Goal: Task Accomplishment & Management: Manage account settings

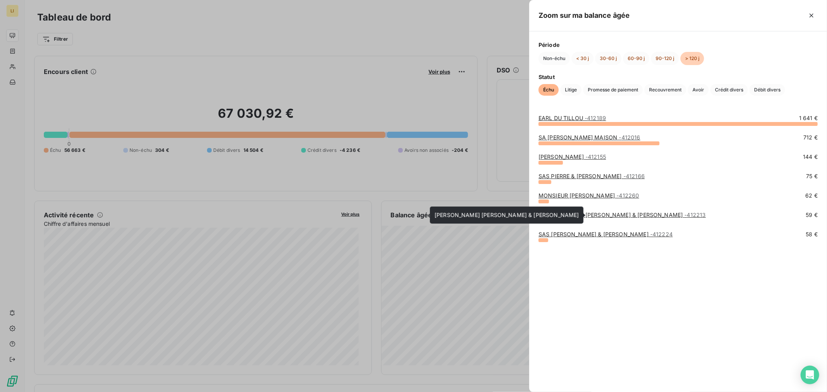
click at [594, 217] on link "[PERSON_NAME] [PERSON_NAME] & [PERSON_NAME] - 412213" at bounding box center [621, 215] width 167 height 7
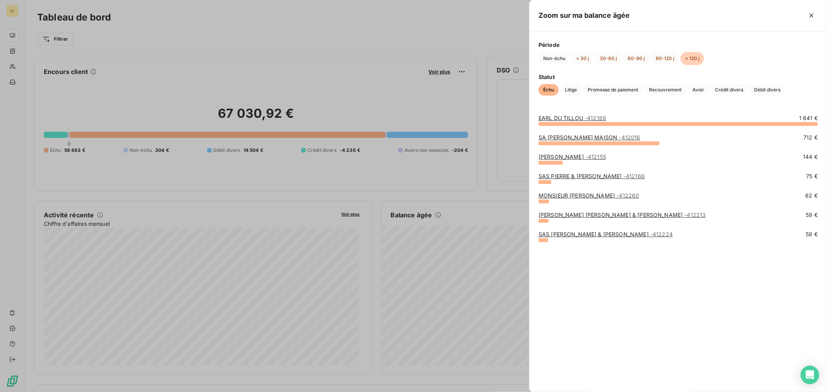
click at [572, 195] on link "MONSIEUR [PERSON_NAME] - 412260" at bounding box center [588, 195] width 101 height 7
click at [555, 178] on link "[PERSON_NAME] & [PERSON_NAME] - 412166" at bounding box center [591, 176] width 106 height 7
click at [561, 157] on link "[PERSON_NAME] - 412155" at bounding box center [571, 156] width 67 height 7
click at [551, 117] on link "EARL DU TILLOU - 412189" at bounding box center [571, 118] width 67 height 7
